Goal: Navigation & Orientation: Go to known website

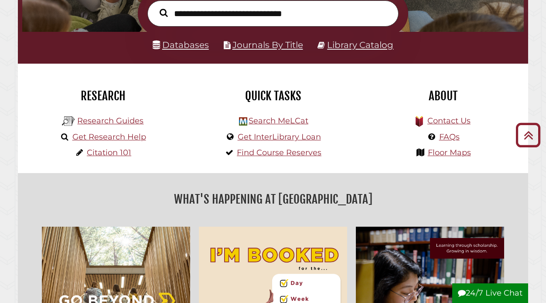
scroll to position [113, 0]
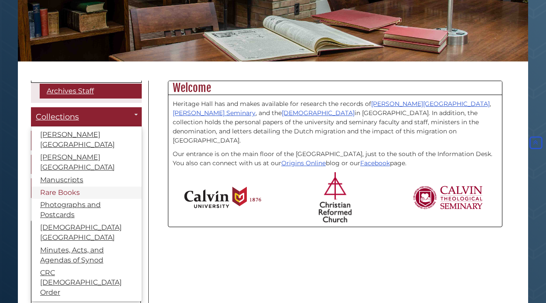
scroll to position [16, 0]
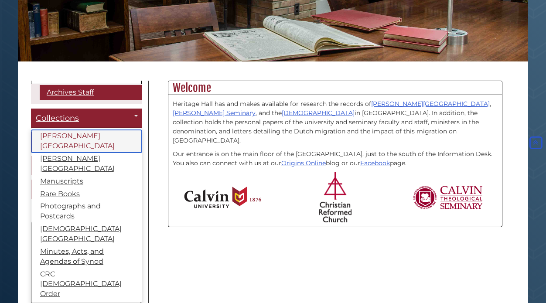
click at [62, 136] on link "[PERSON_NAME][GEOGRAPHIC_DATA]" at bounding box center [86, 141] width 110 height 23
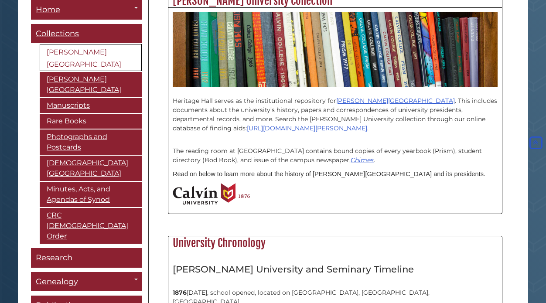
scroll to position [251, 0]
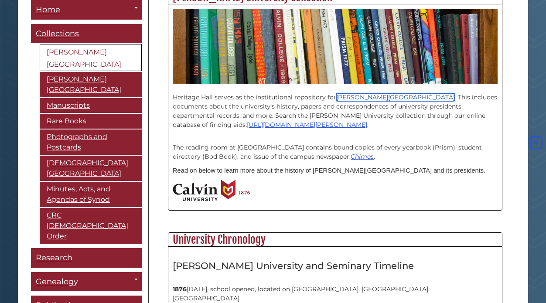
click at [351, 96] on link "[PERSON_NAME][GEOGRAPHIC_DATA]" at bounding box center [395, 97] width 119 height 8
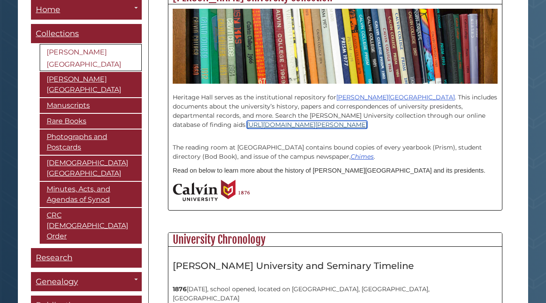
click at [247, 126] on link "[URL][DOMAIN_NAME][PERSON_NAME]" at bounding box center [307, 125] width 120 height 8
